Goal: Task Accomplishment & Management: Use online tool/utility

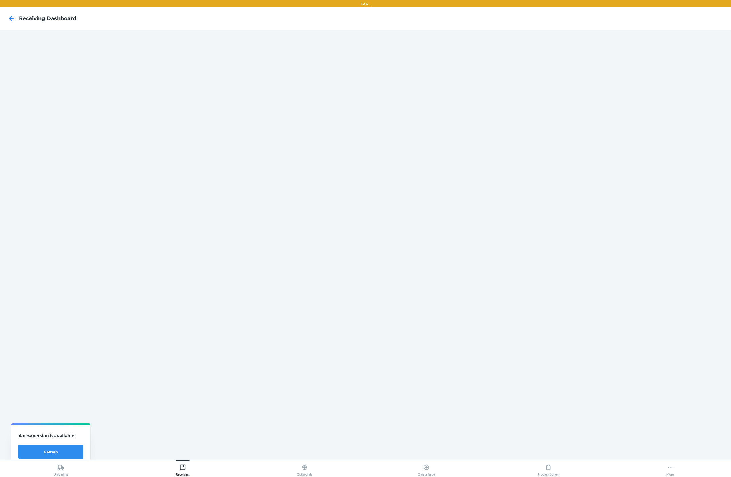
click at [60, 467] on icon at bounding box center [61, 467] width 6 height 6
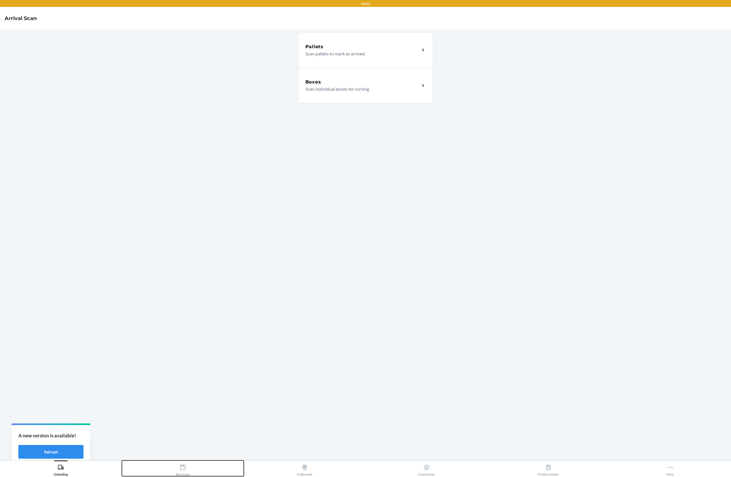
click at [183, 475] on div "Receiving" at bounding box center [183, 469] width 14 height 14
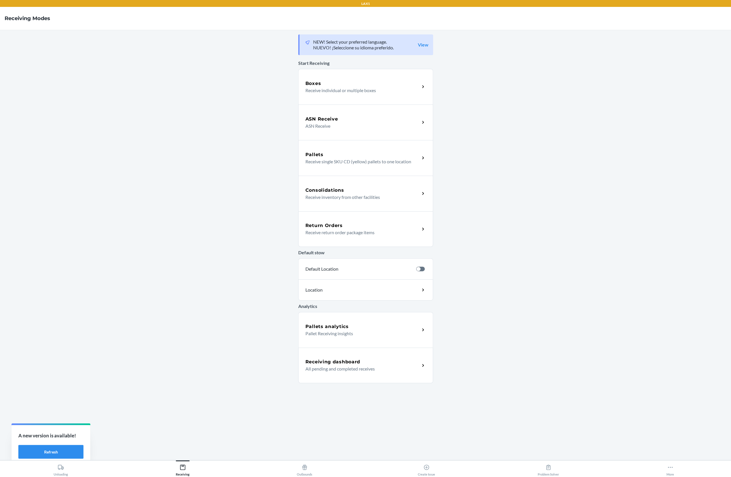
click at [383, 96] on div "Boxes Receive individual or multiple boxes" at bounding box center [365, 87] width 135 height 36
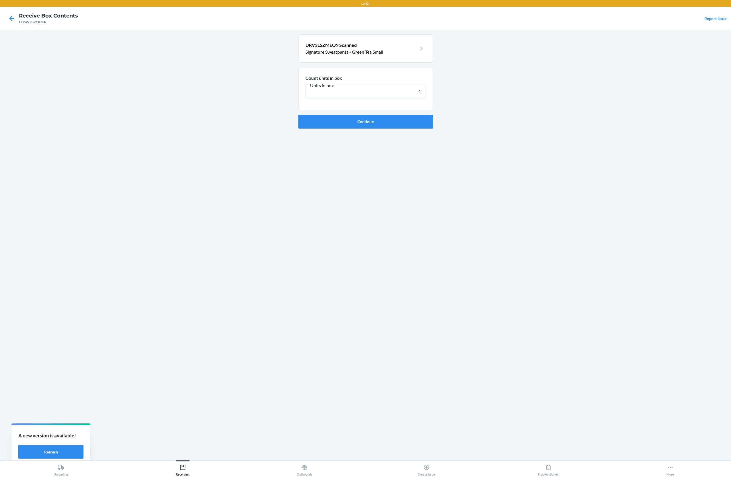
type input "18"
click button "Continue" at bounding box center [365, 122] width 135 height 14
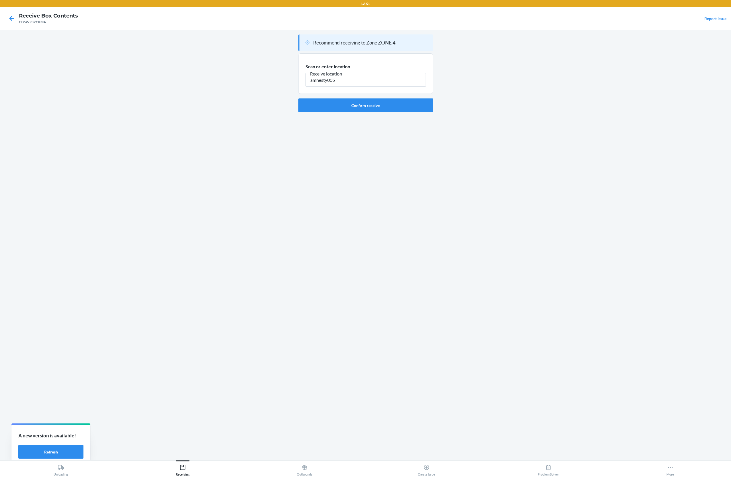
type input "amnesty005"
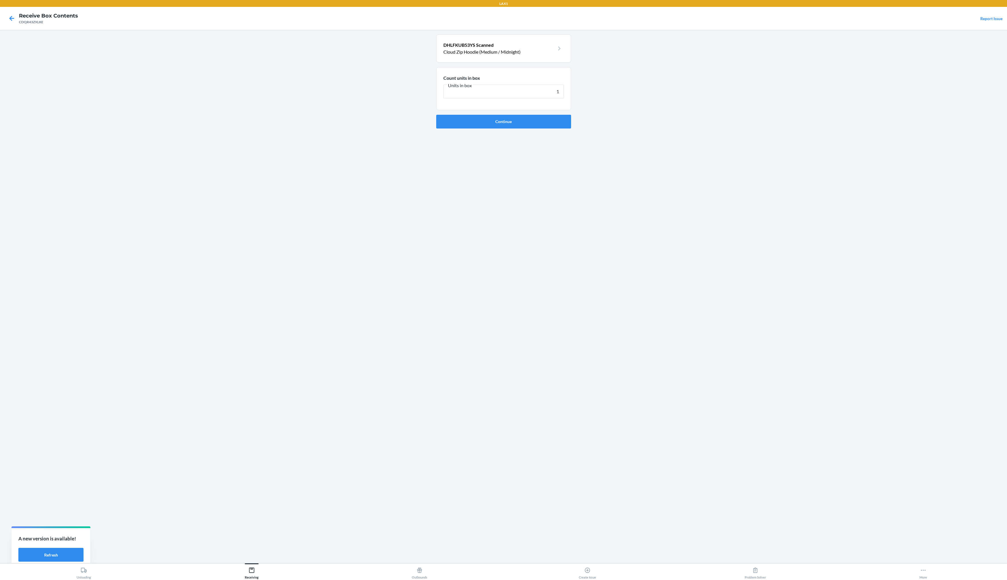
type input "14"
click button "Continue" at bounding box center [503, 122] width 135 height 14
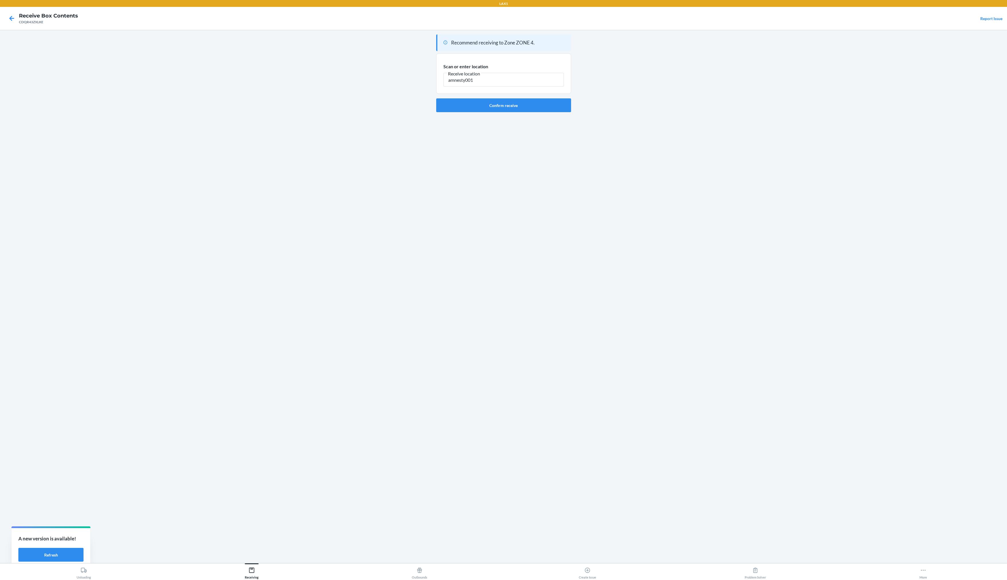
type input "amnesty001"
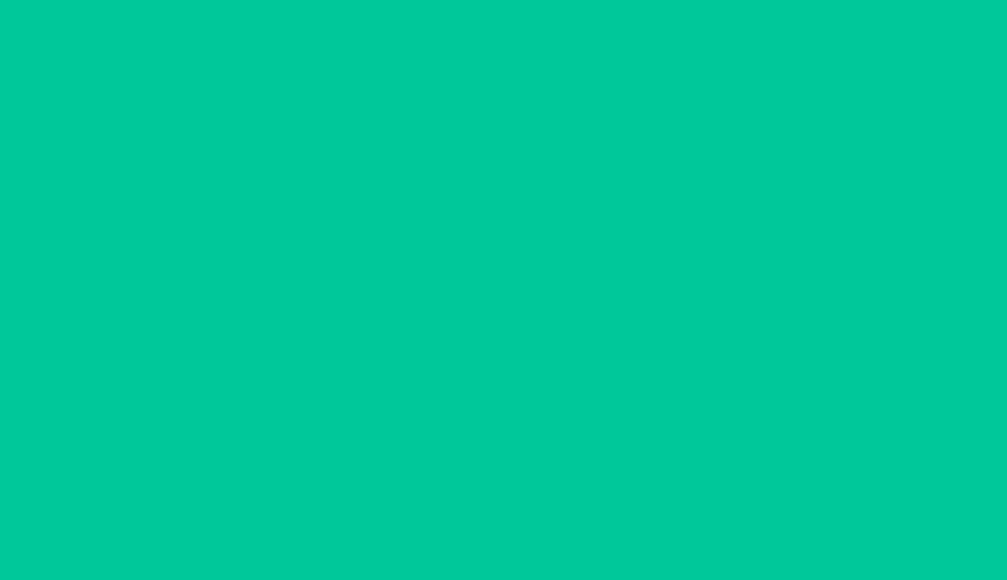
click at [483, 51] on section "Some units in this box have been previously received. Open this box CDBGKFX8ZGT…" at bounding box center [503, 97] width 135 height 126
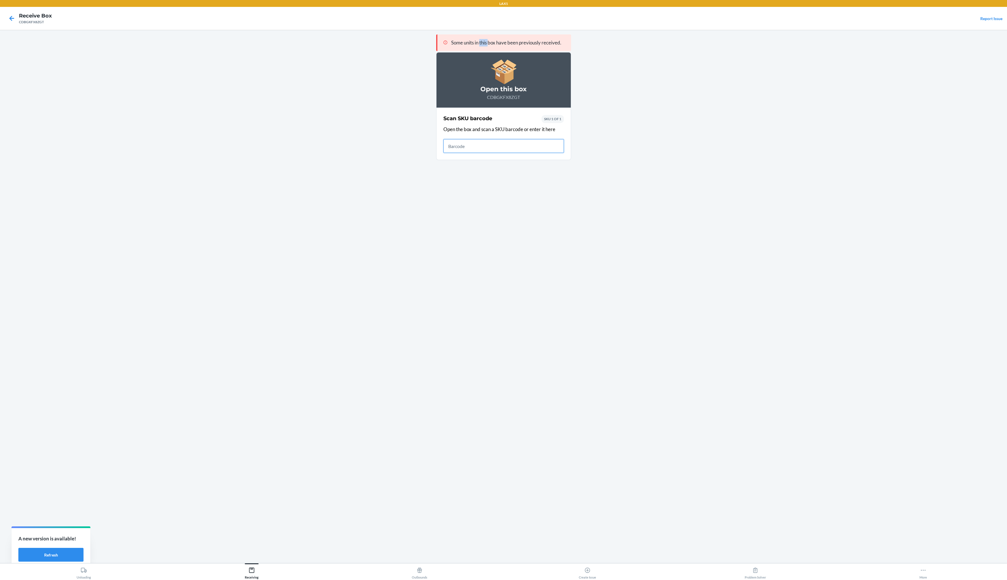
click at [483, 51] on section "Some units in this box have been previously received. Open this box CDBGKFX8ZGT…" at bounding box center [503, 97] width 135 height 126
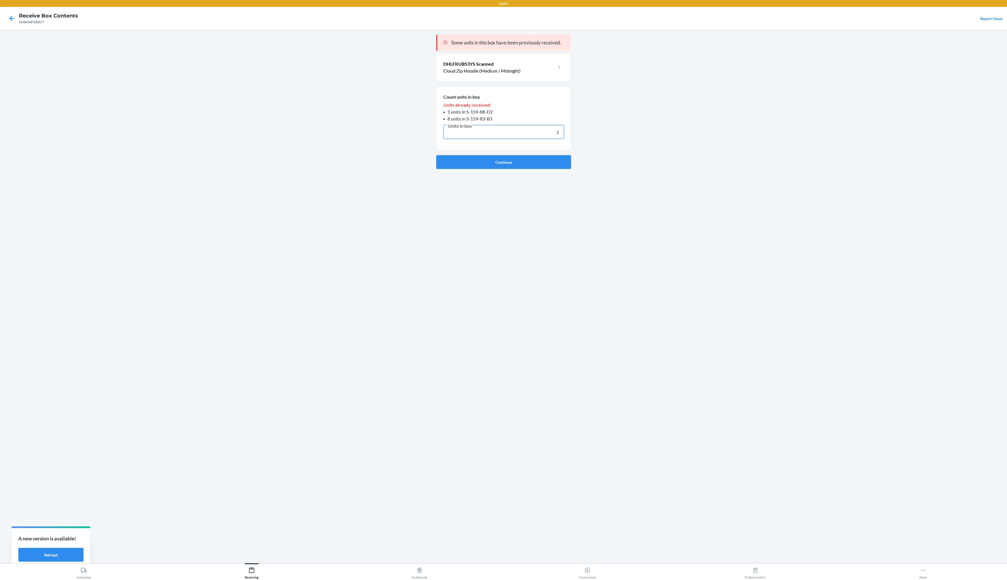
type input "2"
click at [436, 155] on button "Continue" at bounding box center [503, 162] width 135 height 14
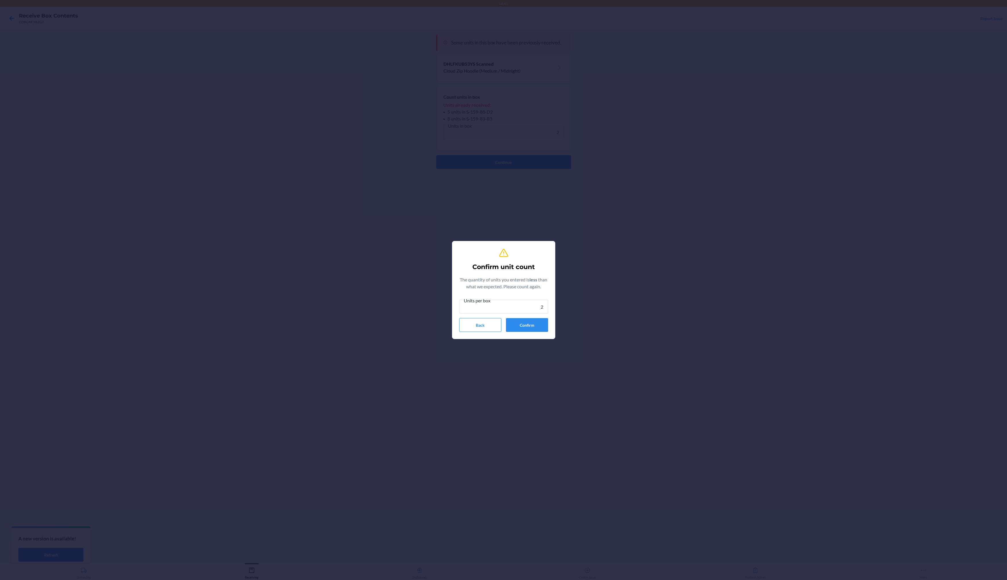
type input "2"
click at [527, 329] on button "Confirm" at bounding box center [527, 325] width 42 height 14
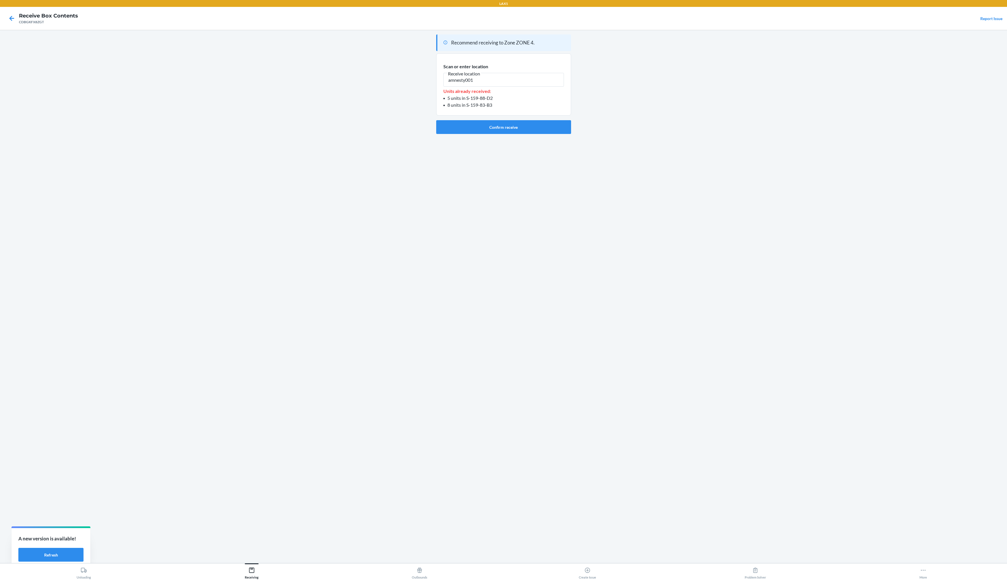
type input "amnesty001"
